Goal: Check status

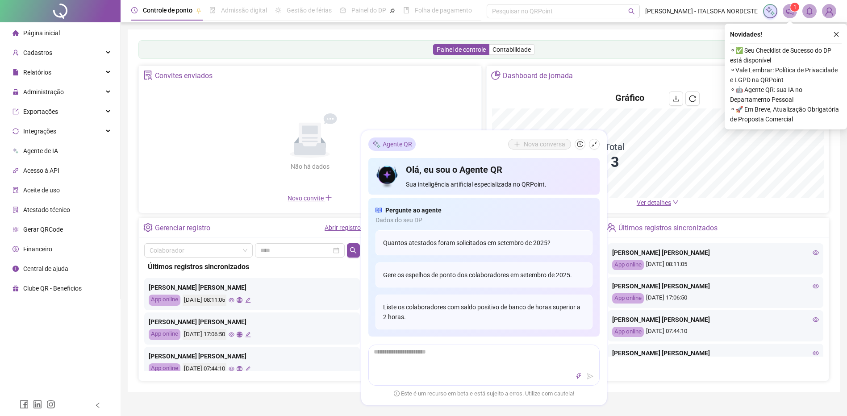
click at [338, 229] on link "Abrir registro" at bounding box center [343, 227] width 36 height 7
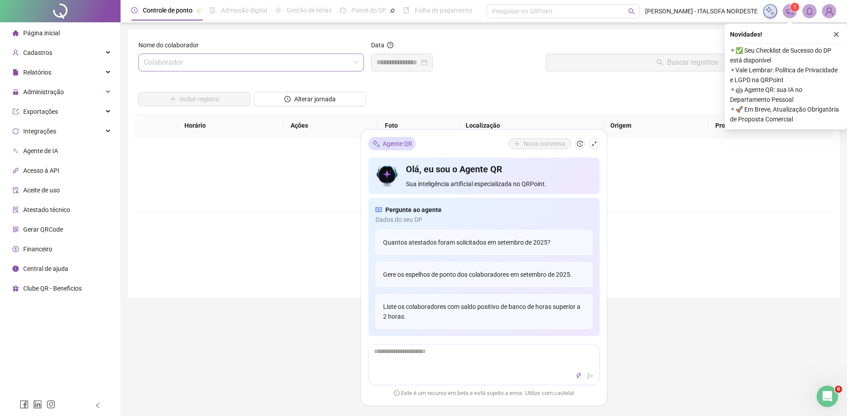
click at [327, 66] on input "search" at bounding box center [247, 62] width 207 height 17
click at [271, 96] on div "[PERSON_NAME] [PERSON_NAME]" at bounding box center [251, 97] width 211 height 10
click at [419, 61] on input at bounding box center [398, 62] width 43 height 11
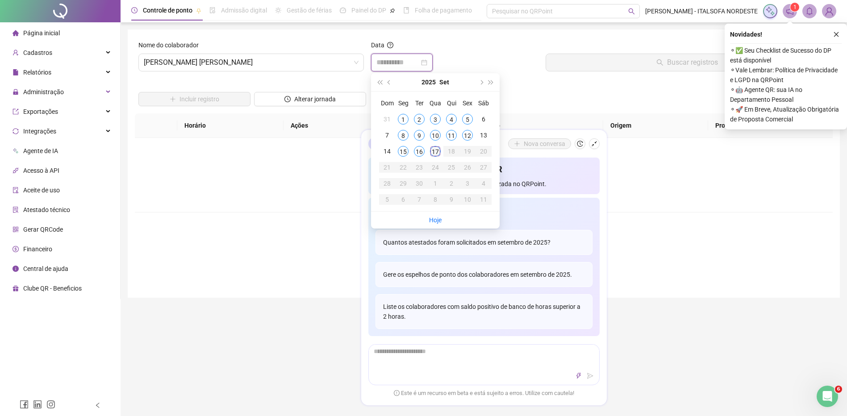
type input "**********"
click at [440, 151] on div "17" at bounding box center [435, 151] width 11 height 11
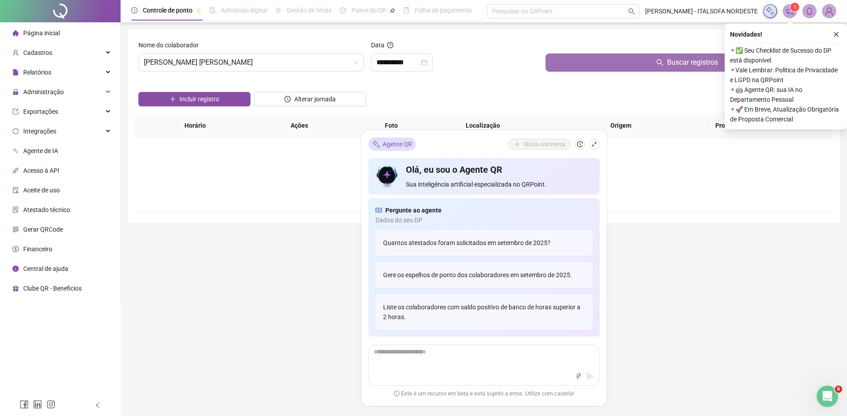
click at [564, 65] on button "Buscar registros" at bounding box center [688, 63] width 284 height 18
